Goal: Information Seeking & Learning: Learn about a topic

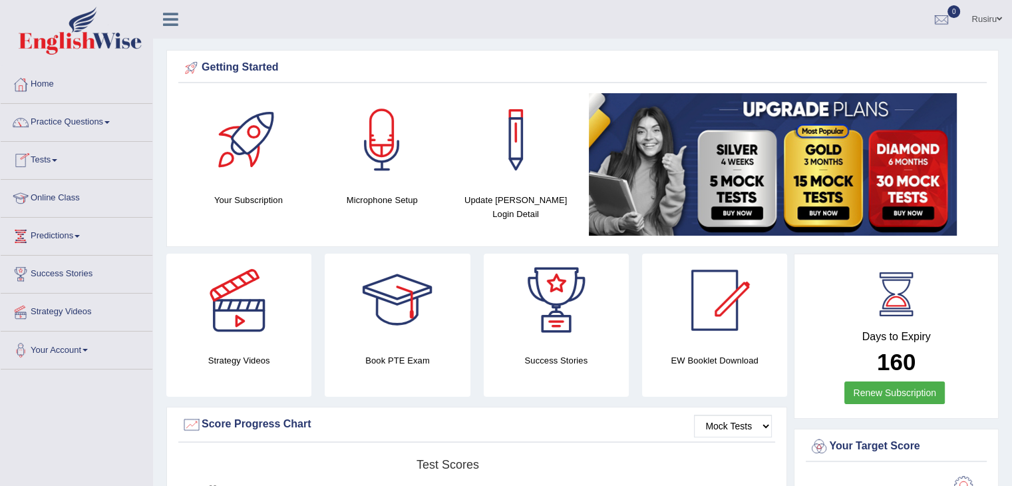
click at [49, 162] on link "Tests" at bounding box center [77, 158] width 152 height 33
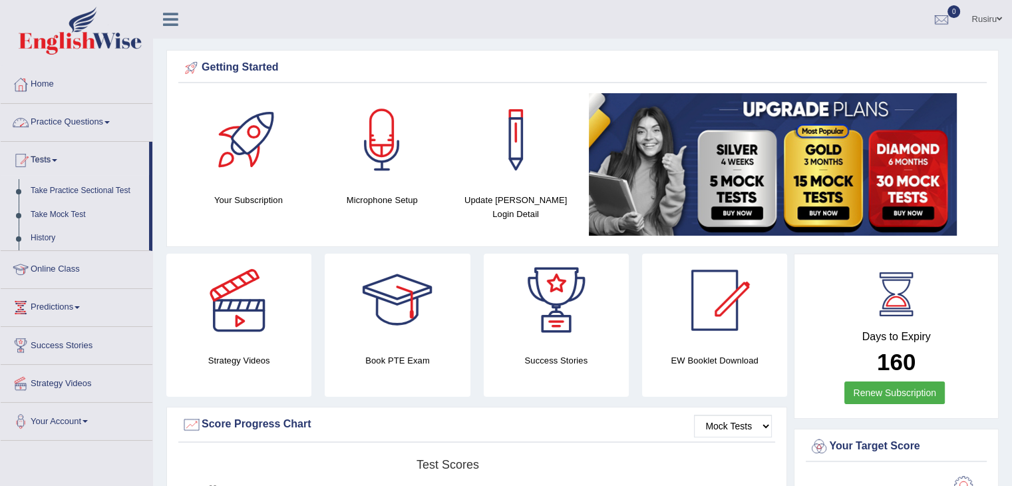
click at [72, 124] on link "Practice Questions" at bounding box center [77, 120] width 152 height 33
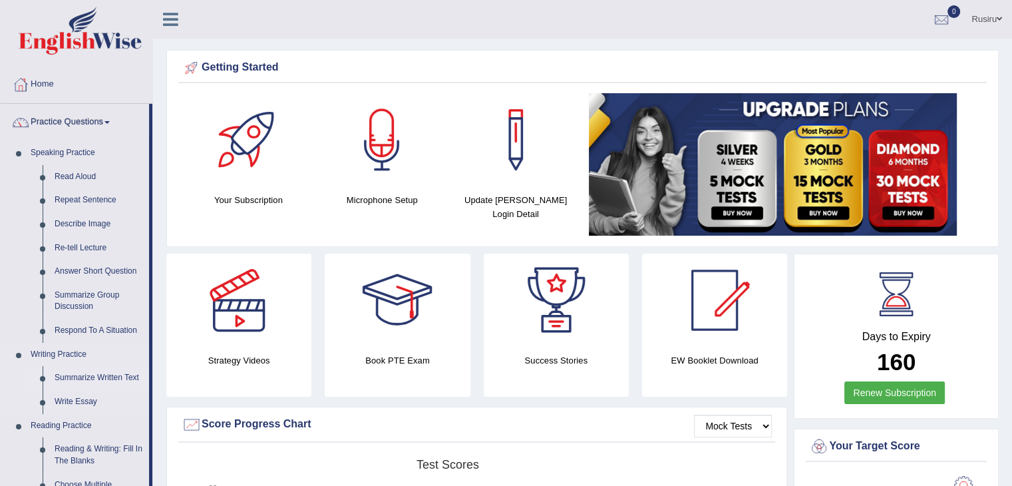
click at [93, 372] on link "Summarize Written Text" at bounding box center [99, 378] width 100 height 24
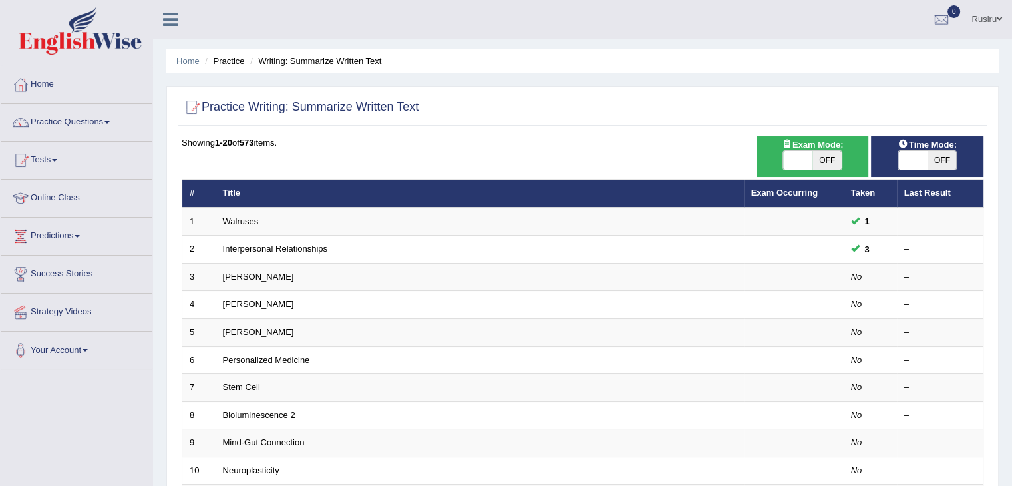
click at [785, 162] on span at bounding box center [797, 160] width 29 height 19
checkbox input "true"
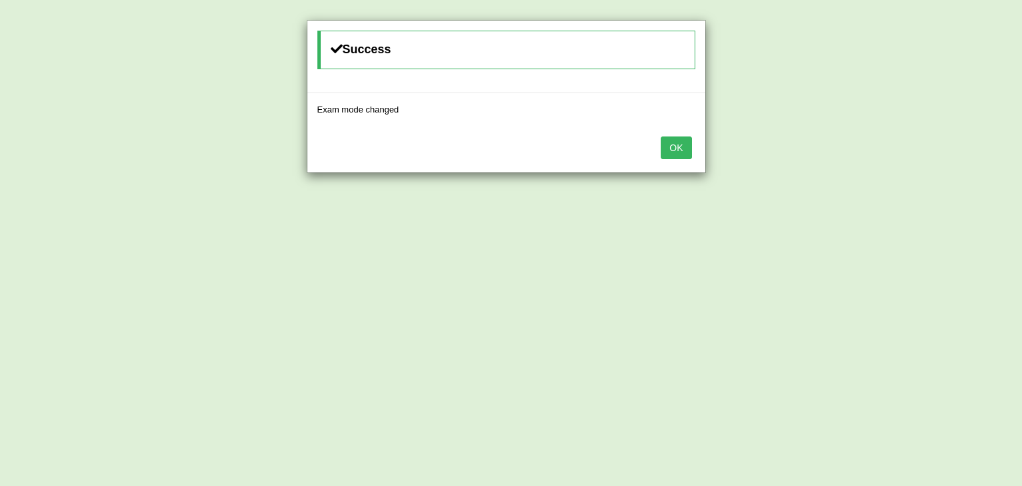
click at [672, 151] on button "OK" at bounding box center [676, 147] width 31 height 23
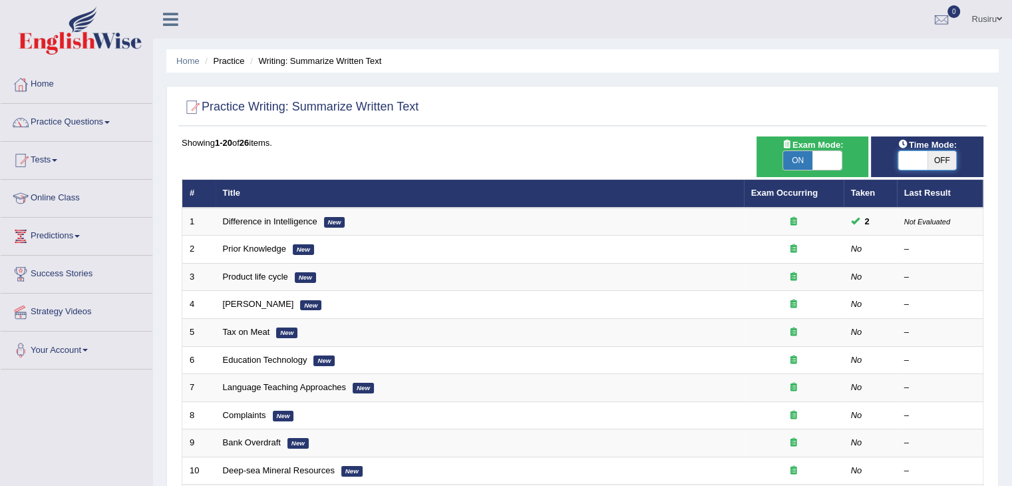
click at [902, 159] on span at bounding box center [912, 160] width 29 height 19
checkbox input "true"
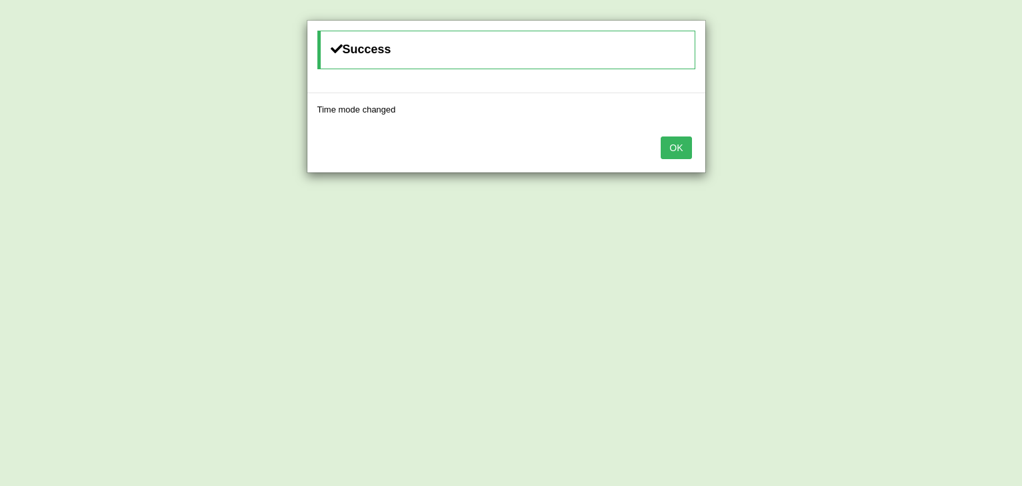
click at [679, 156] on button "OK" at bounding box center [676, 147] width 31 height 23
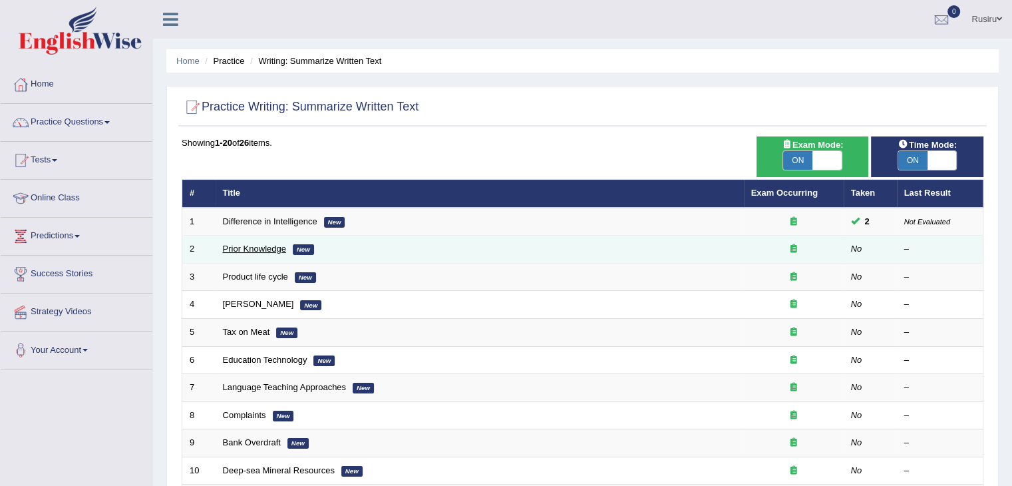
click at [275, 246] on link "Prior Knowledge" at bounding box center [254, 249] width 63 height 10
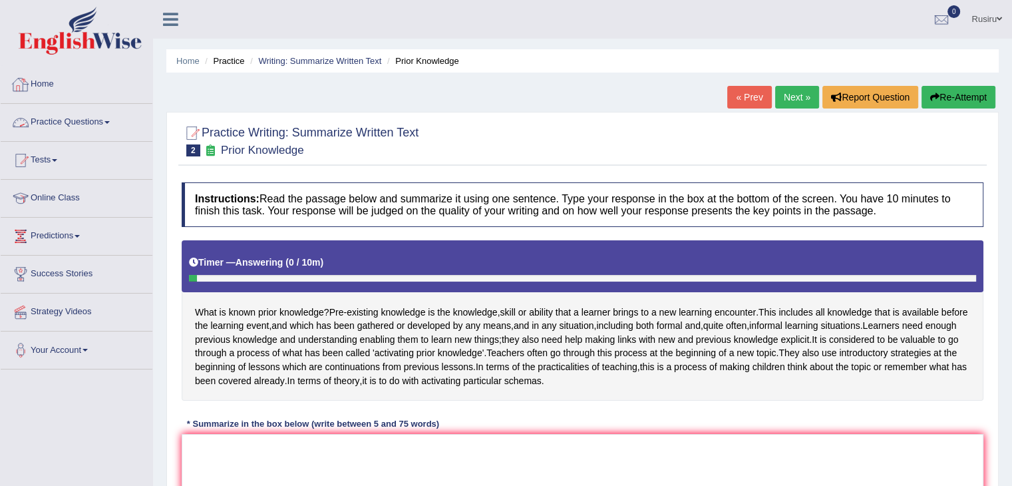
click at [51, 124] on link "Practice Questions" at bounding box center [77, 120] width 152 height 33
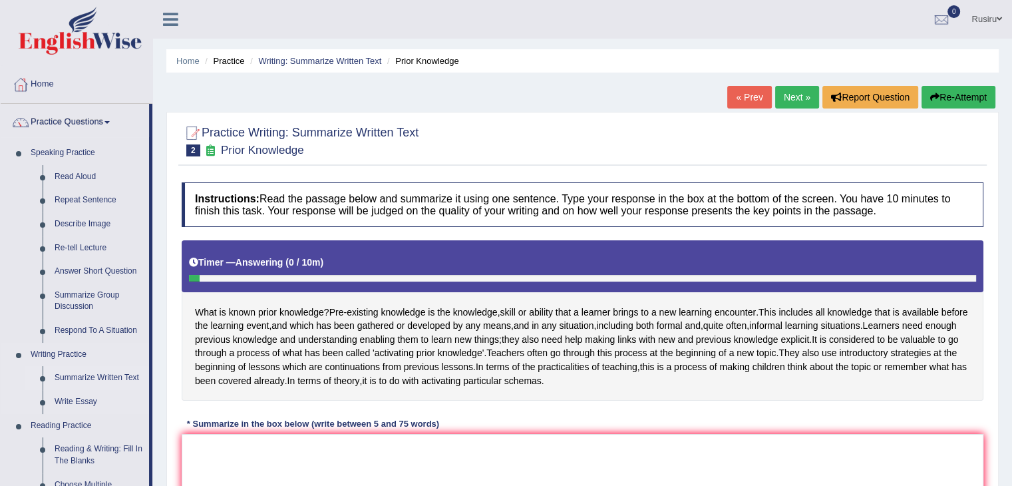
click at [99, 379] on link "Summarize Written Text" at bounding box center [99, 378] width 100 height 24
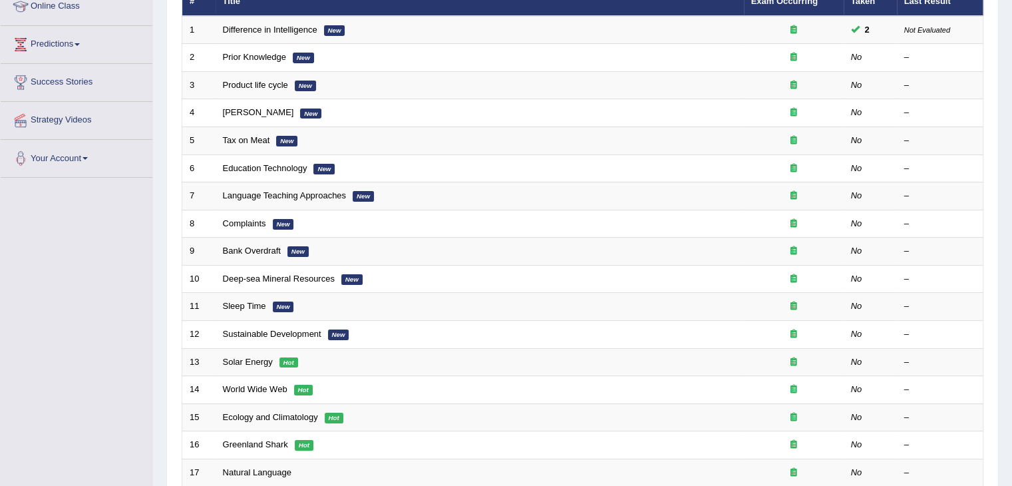
scroll to position [194, 0]
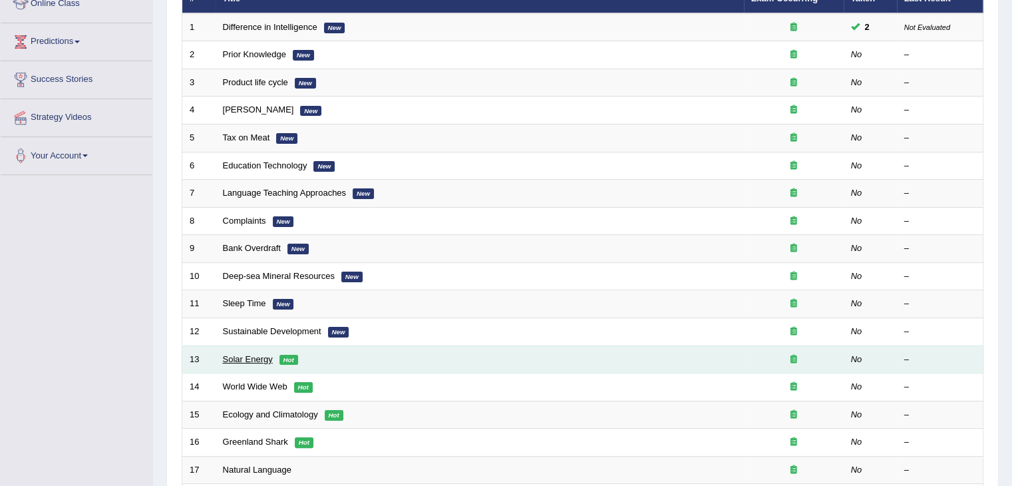
click at [250, 358] on link "Solar Energy" at bounding box center [248, 359] width 50 height 10
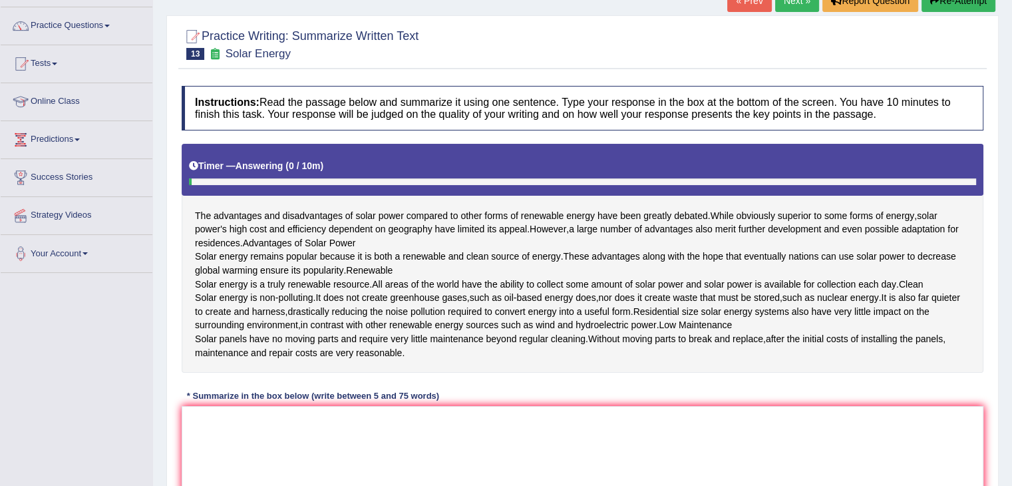
scroll to position [100, 0]
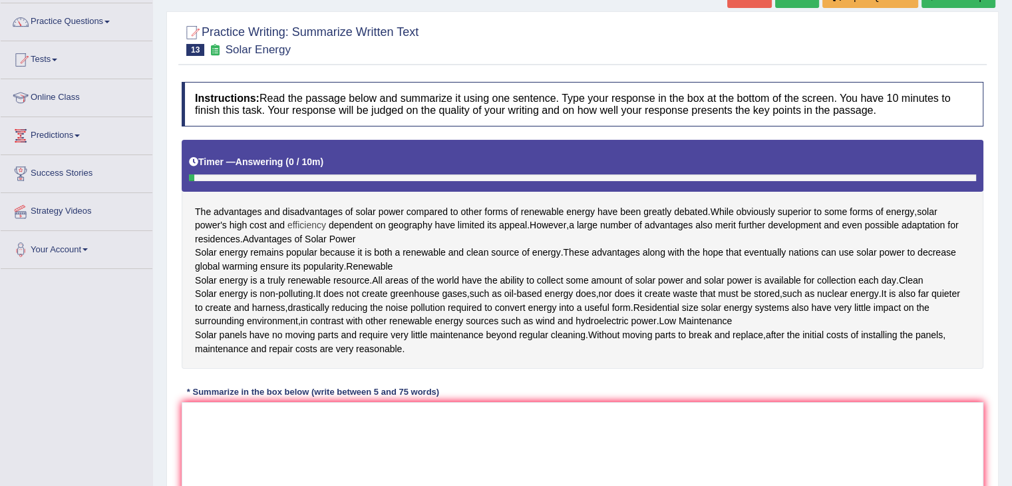
drag, startPoint x: 198, startPoint y: 211, endPoint x: 306, endPoint y: 221, distance: 108.3
click at [306, 221] on div "The advantages and disadvantages of solar power compared to other forms of rene…" at bounding box center [583, 254] width 802 height 229
click at [301, 226] on span "efficiency" at bounding box center [306, 225] width 39 height 14
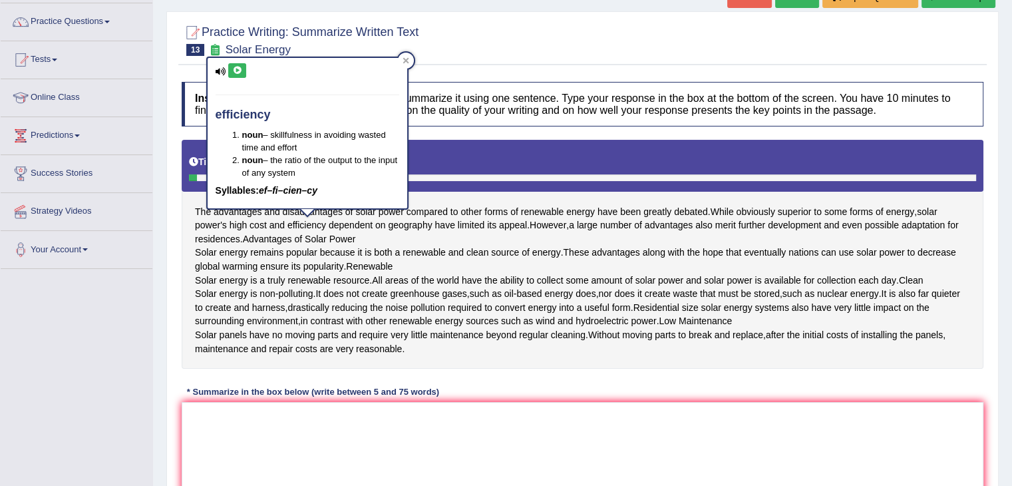
click at [293, 240] on div "The advantages and disadvantages of solar power compared to other forms of rene…" at bounding box center [583, 254] width 802 height 229
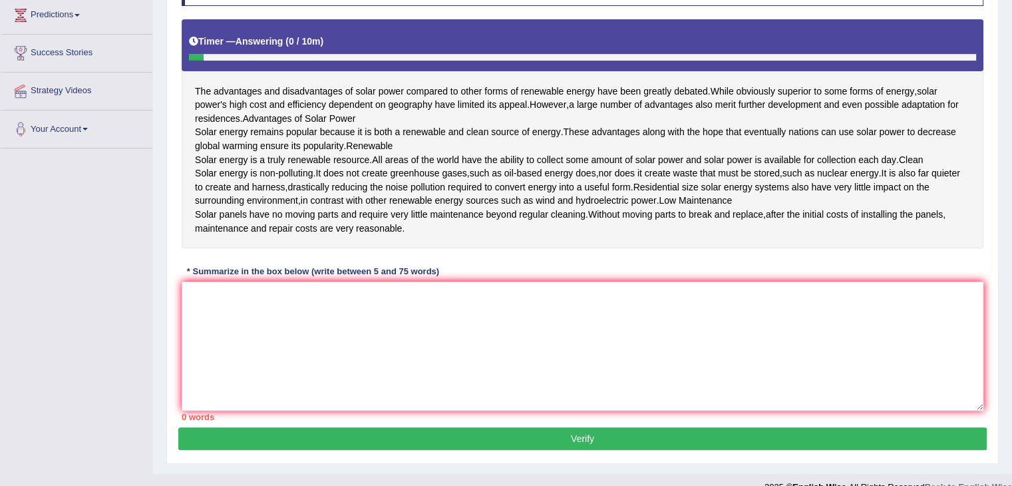
scroll to position [231, 0]
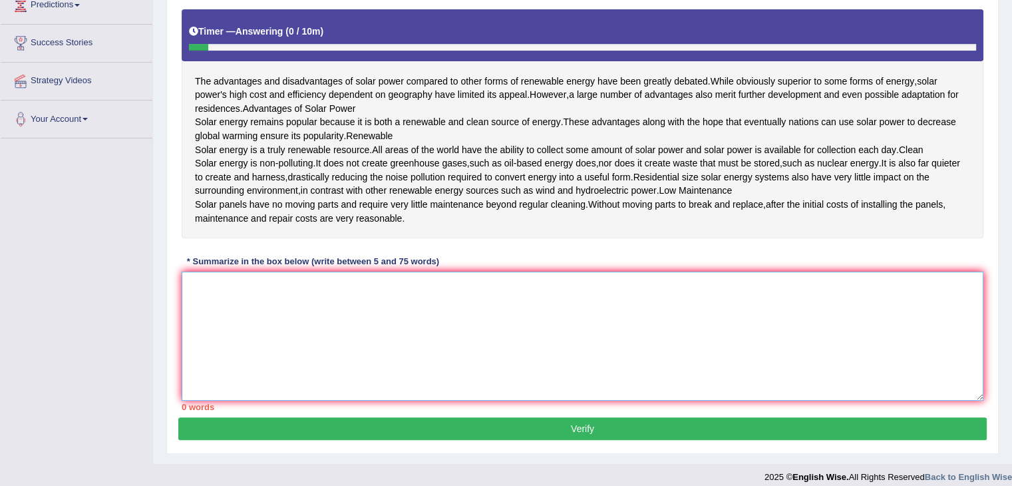
click at [514, 348] on textarea at bounding box center [583, 336] width 802 height 129
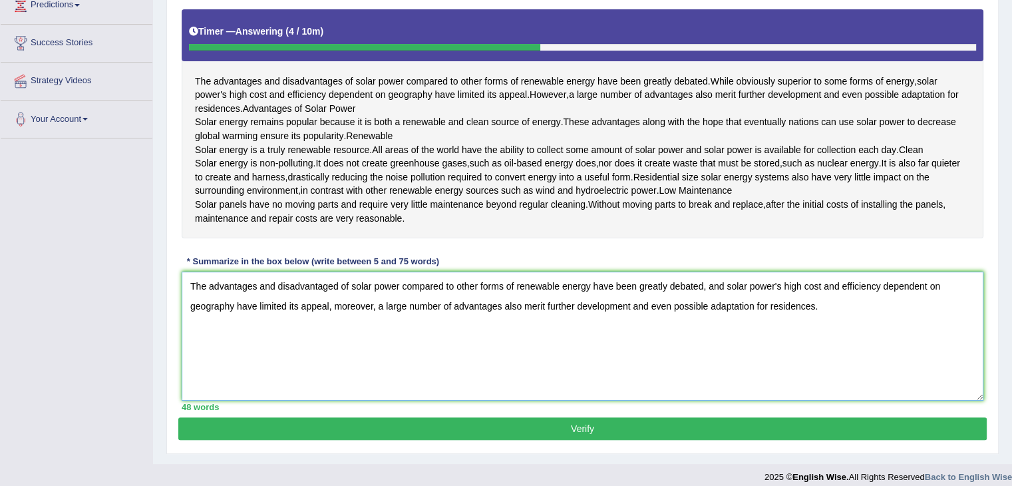
type textarea "The advantages and disadvantaged of solar power compared to other forms of rene…"
click at [504, 440] on button "Verify" at bounding box center [582, 428] width 809 height 23
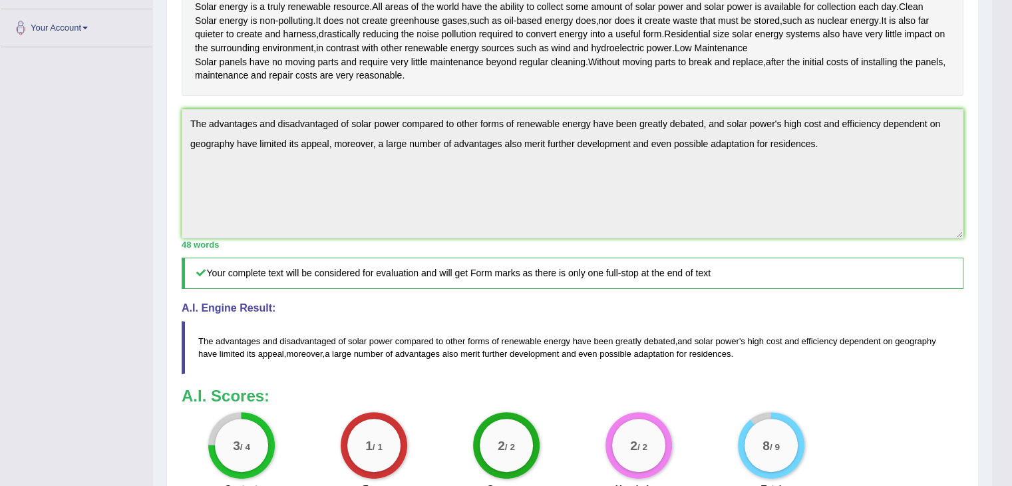
scroll to position [303, 0]
